Goal: Find specific page/section: Find specific page/section

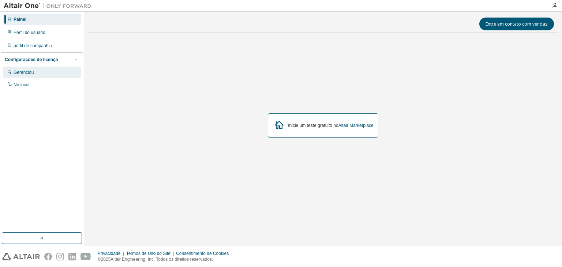
click at [35, 74] on div "Gerenciou" at bounding box center [42, 73] width 78 height 12
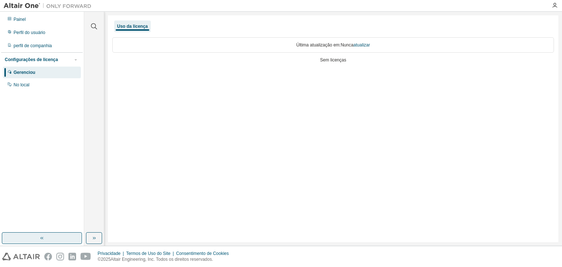
click at [44, 238] on icon "button" at bounding box center [42, 238] width 6 height 6
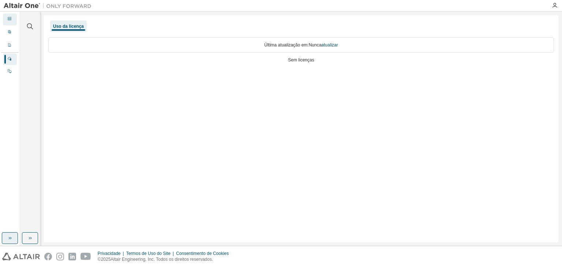
click at [10, 16] on div at bounding box center [9, 19] width 4 height 6
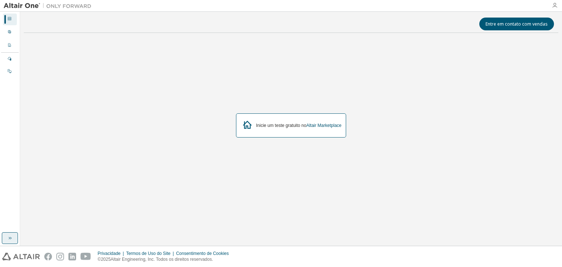
click at [555, 5] on icon "button" at bounding box center [555, 6] width 6 height 6
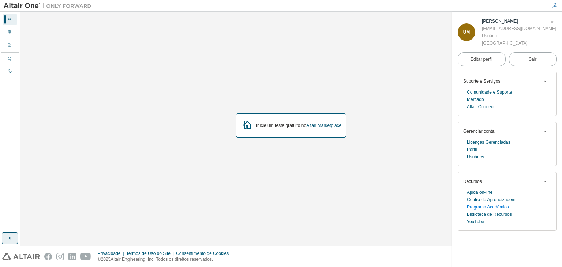
click at [487, 210] on font "Programa Acadêmico" at bounding box center [488, 207] width 42 height 5
click at [475, 102] on font "Mercado" at bounding box center [475, 99] width 17 height 5
